Goal: Entertainment & Leisure: Consume media (video, audio)

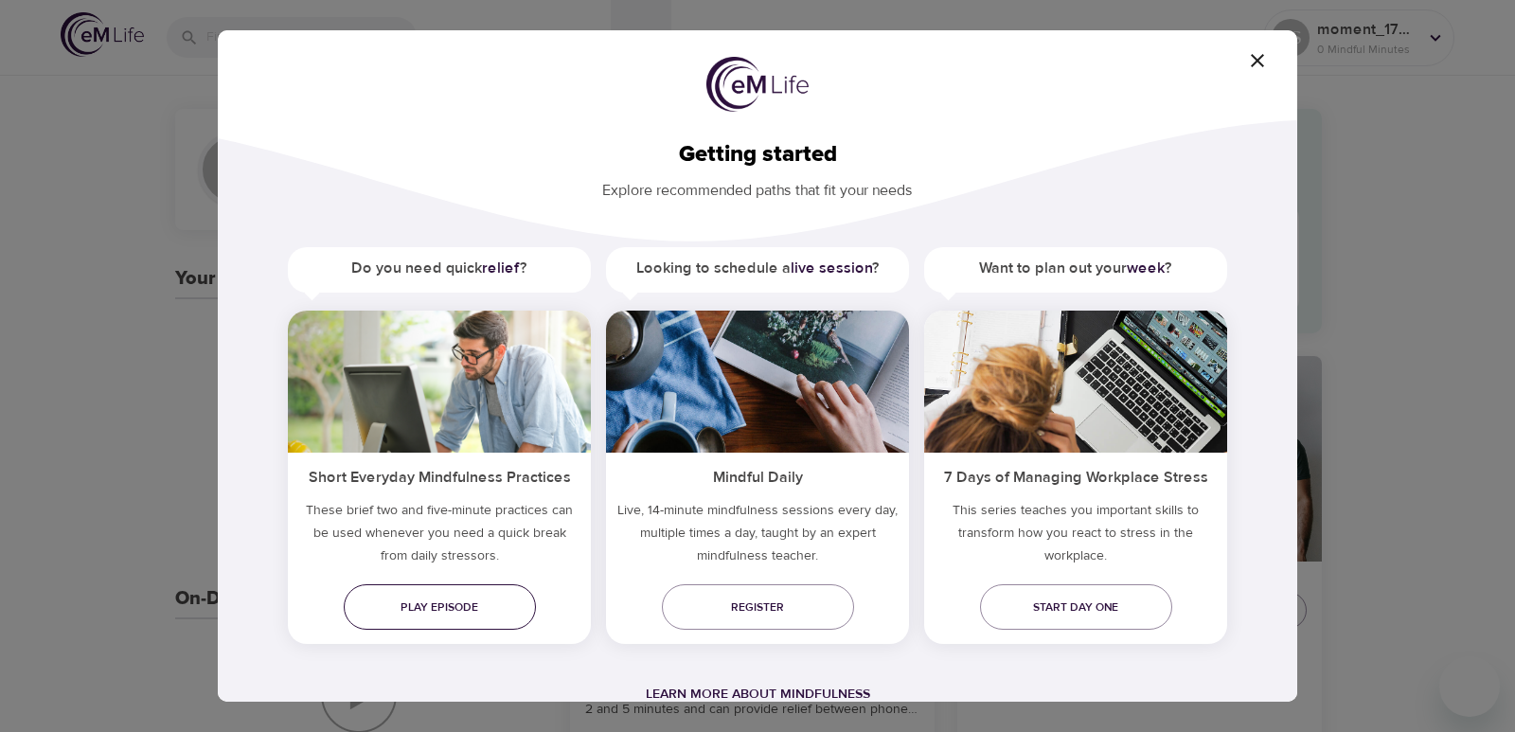
click at [492, 606] on span "Play episode" at bounding box center [440, 608] width 162 height 20
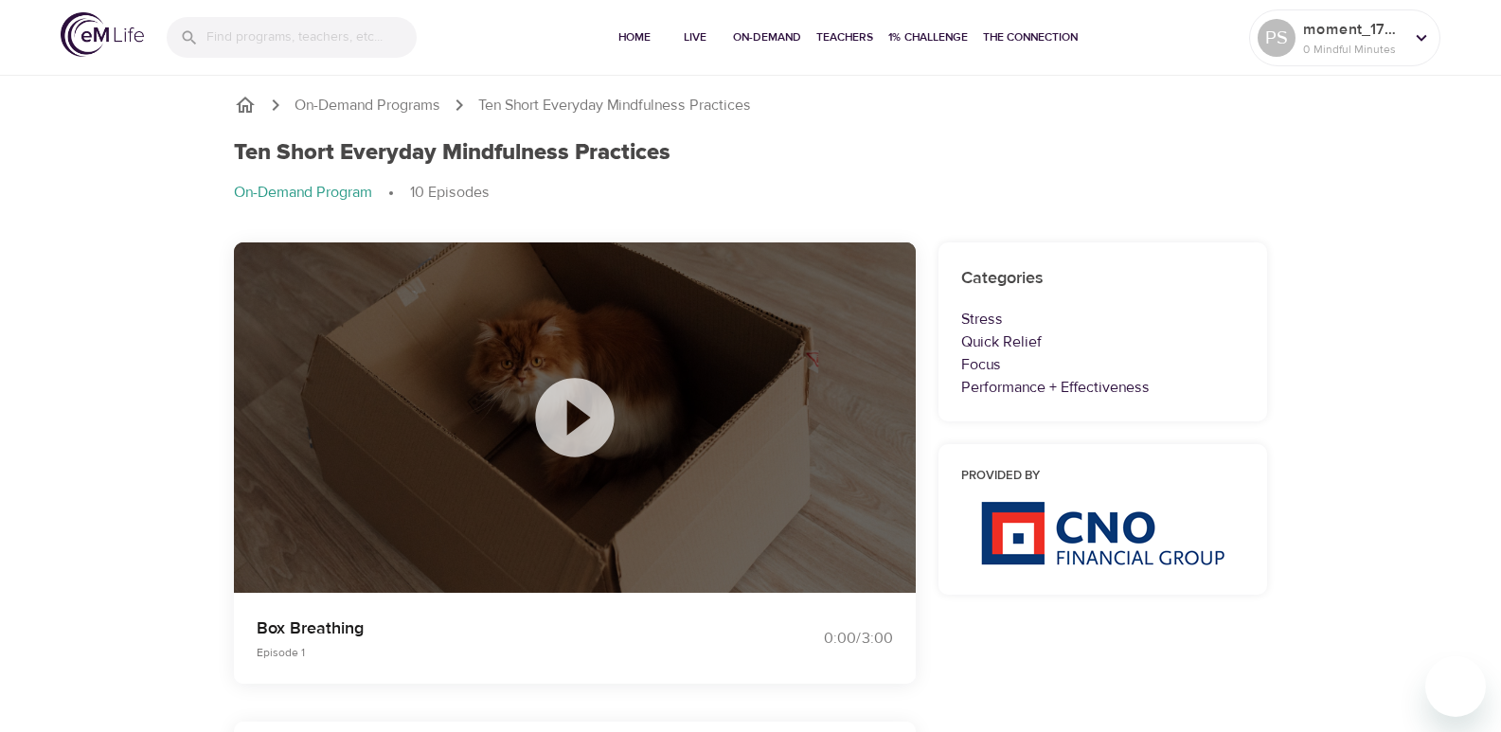
click at [577, 415] on icon at bounding box center [575, 417] width 95 height 95
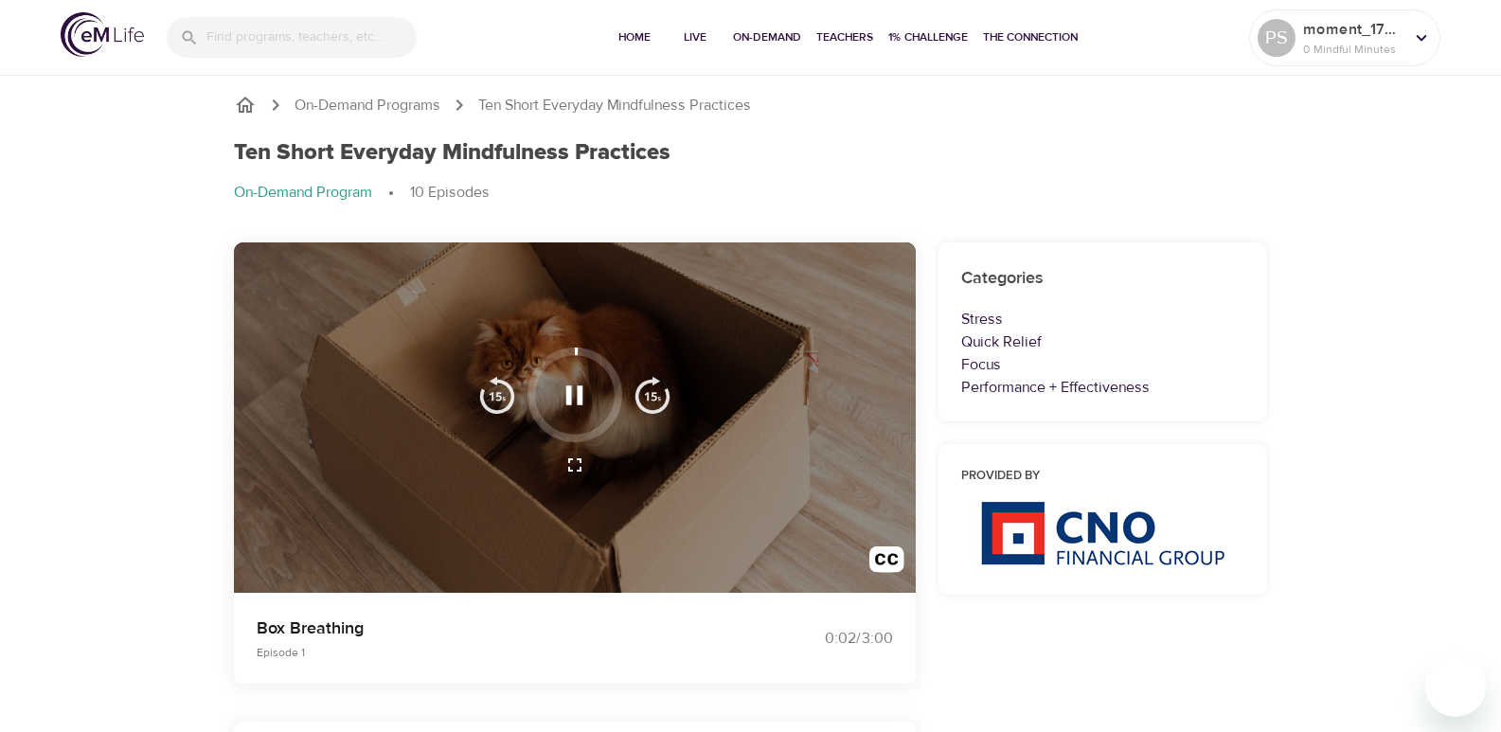
click at [574, 407] on icon "button" at bounding box center [574, 395] width 33 height 33
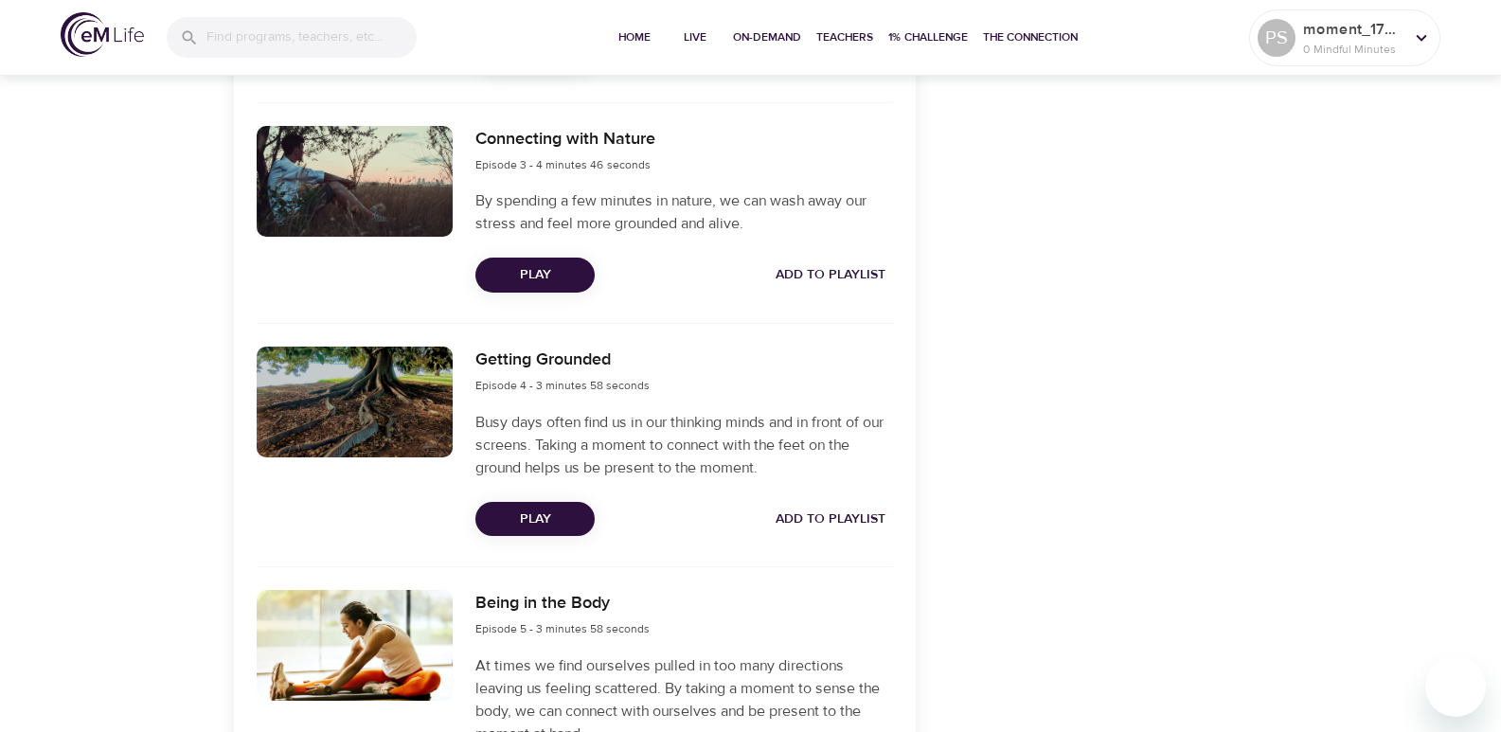
scroll to position [1136, 0]
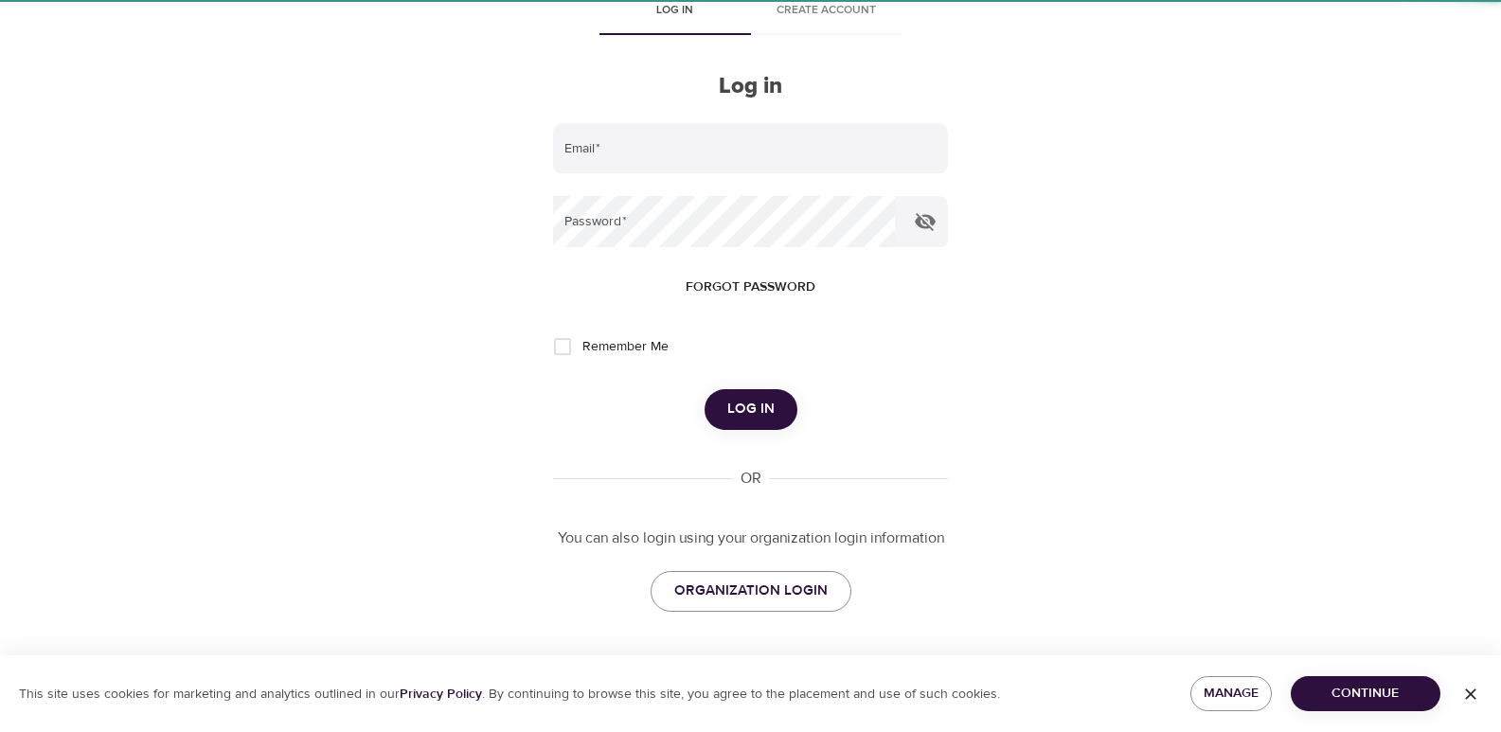
scroll to position [71, 0]
